Goal: Navigation & Orientation: Find specific page/section

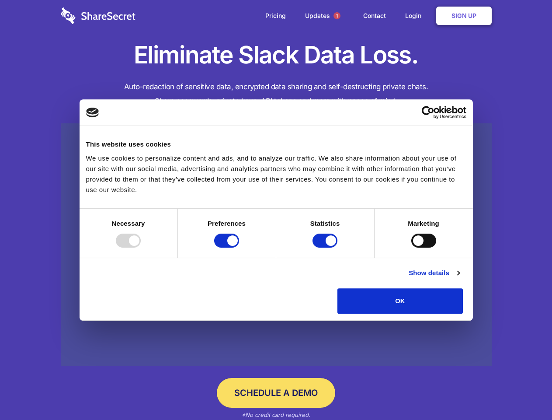
click at [141, 247] on div at bounding box center [128, 240] width 25 height 14
click at [239, 247] on input "Preferences" at bounding box center [226, 240] width 25 height 14
checkbox input "false"
click at [326, 247] on input "Statistics" at bounding box center [324, 240] width 25 height 14
checkbox input "false"
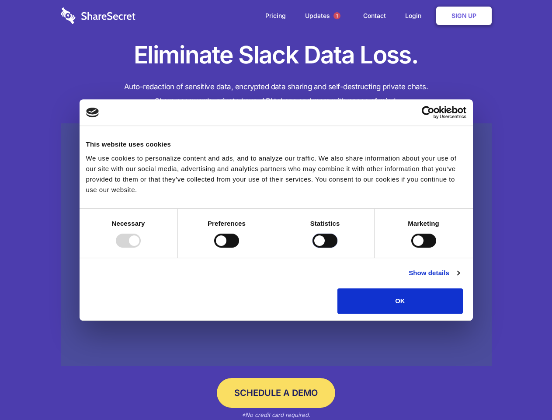
checkbox input "false"
click at [411, 247] on input "Marketing" at bounding box center [423, 240] width 25 height 14
checkbox input "true"
click at [459, 278] on link "Show details" at bounding box center [434, 272] width 51 height 10
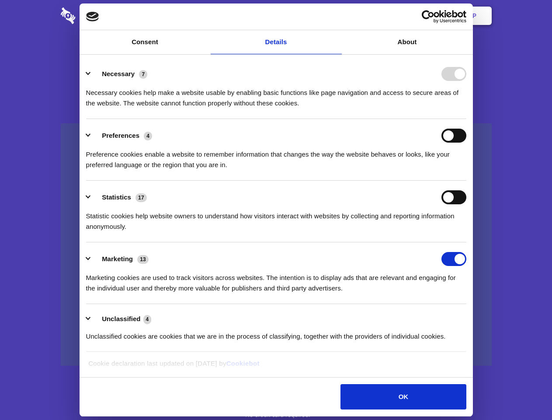
click at [466, 119] on li "Necessary 7 Necessary cookies help make a website usable by enabling basic func…" at bounding box center [276, 88] width 380 height 62
click at [337, 16] on span "1" at bounding box center [336, 15] width 7 height 7
